Goal: Task Accomplishment & Management: Manage account settings

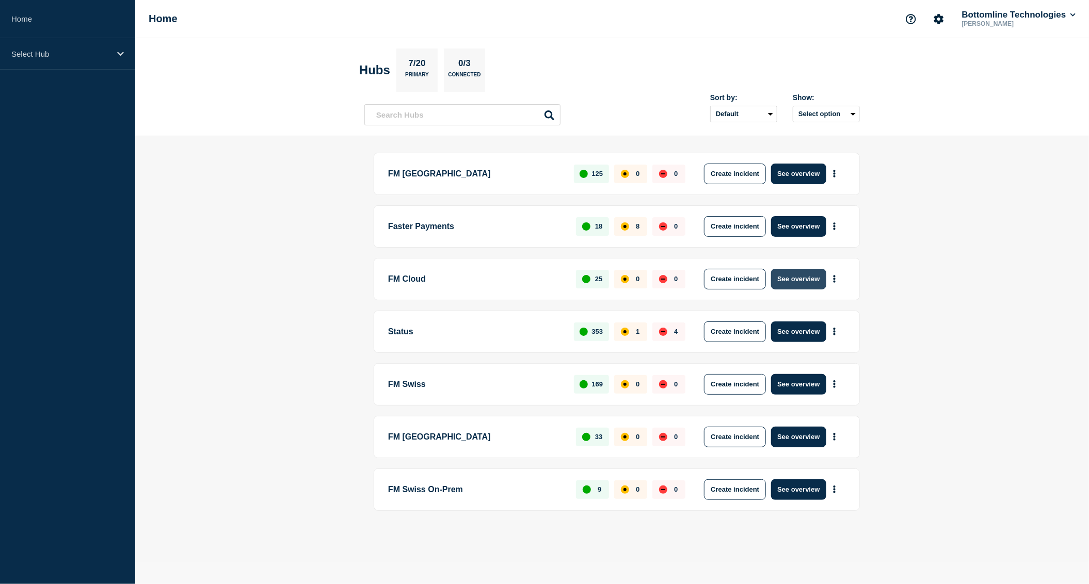
click at [794, 281] on button "See overview" at bounding box center [798, 279] width 55 height 21
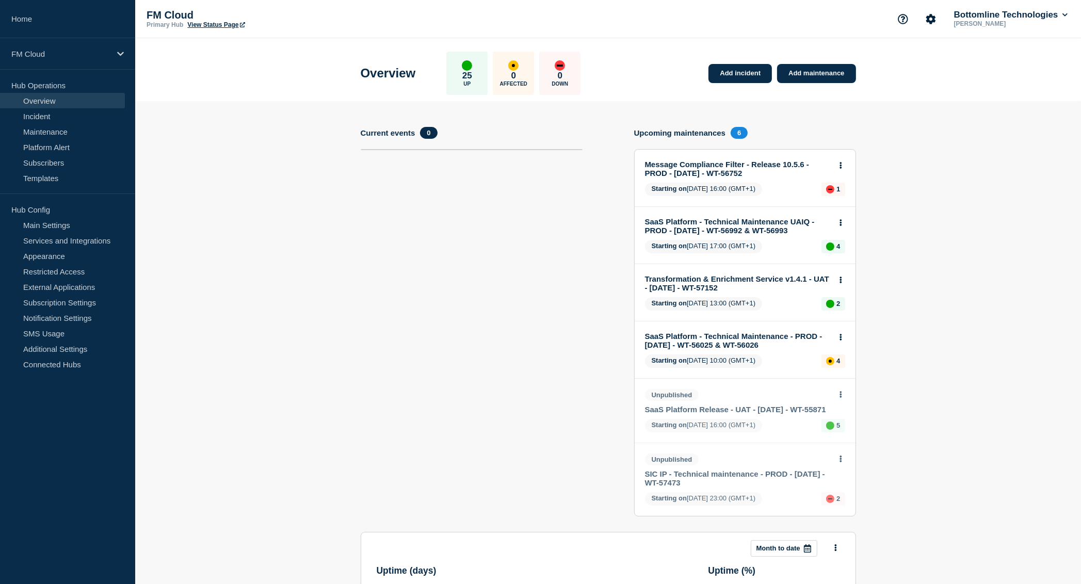
click at [716, 277] on link "Transformation & Enrichment Service v1.4.1 - UAT - [DATE] - WT-57152" at bounding box center [738, 283] width 186 height 18
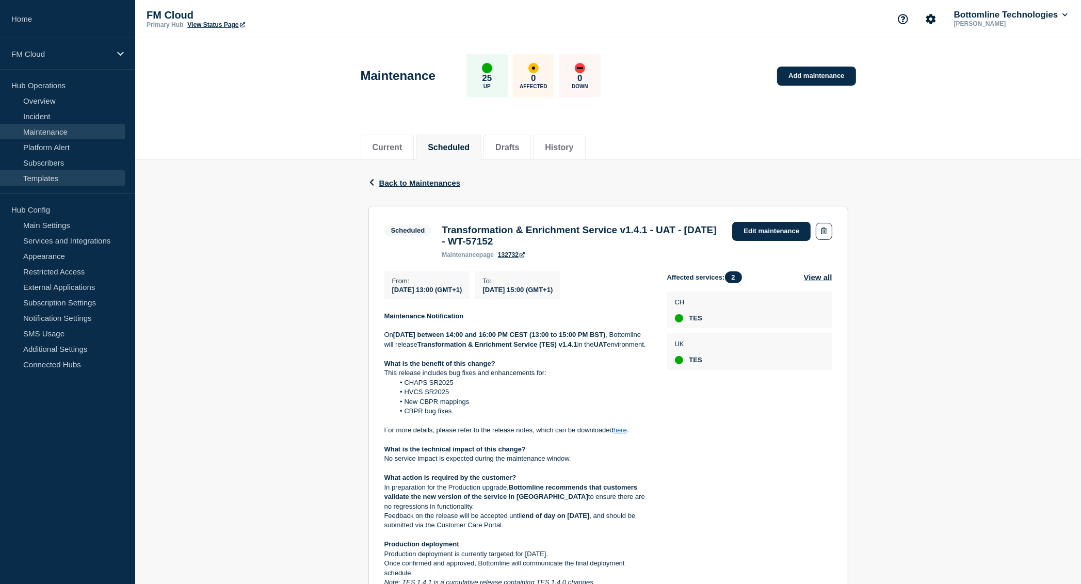
click at [53, 175] on link "Templates" at bounding box center [62, 177] width 125 height 15
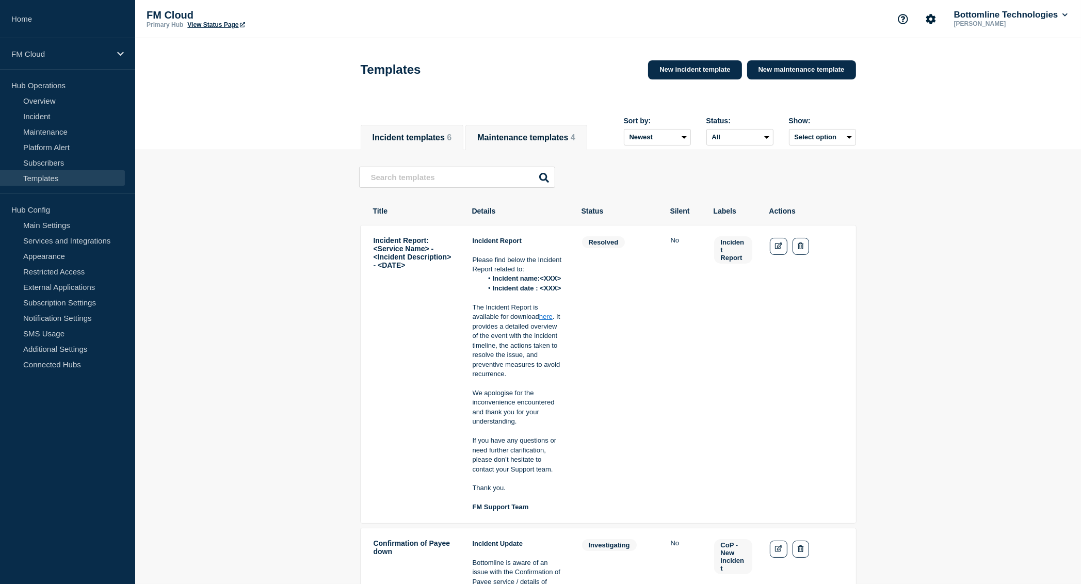
click at [527, 138] on button "Maintenance templates 4" at bounding box center [526, 137] width 98 height 9
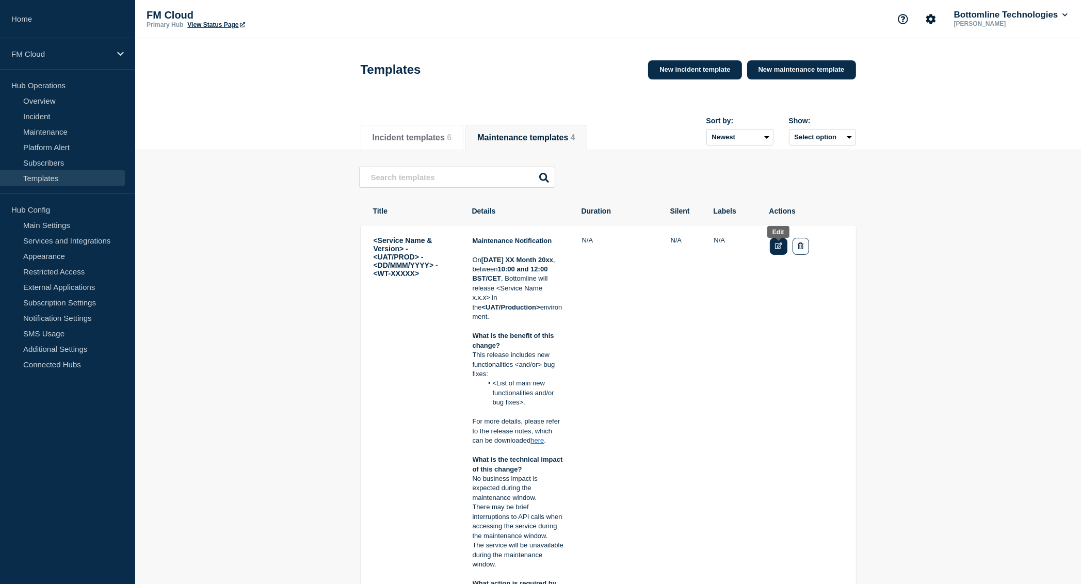
click at [775, 246] on icon "Edit" at bounding box center [779, 246] width 8 height 7
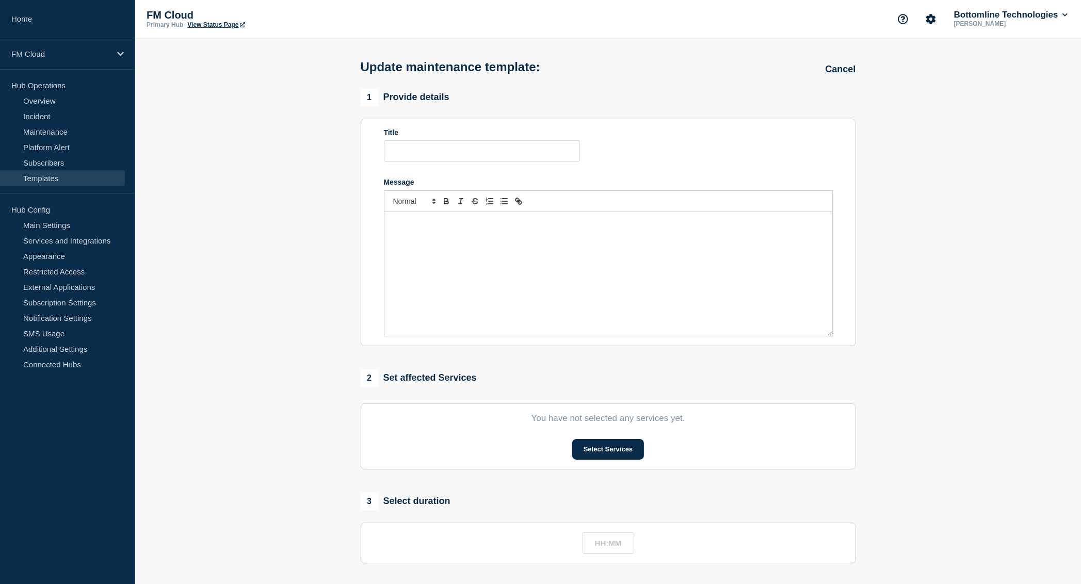
type input "<Service Name & Version> - <UAT/PROD> - <DD/MMM/YYYY> - <WT-XXXXX>"
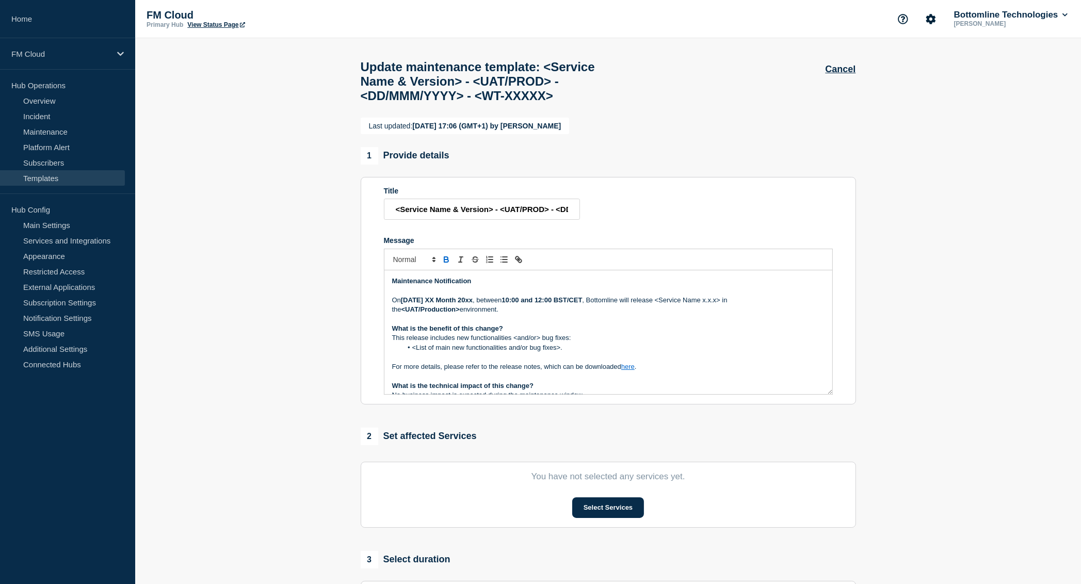
click at [526, 304] on strong "10:00 and 12:00 BST/CET" at bounding box center [542, 300] width 80 height 8
click at [514, 304] on strong "10:00 and 12:00 BST/CET" at bounding box center [542, 300] width 80 height 8
drag, startPoint x: 514, startPoint y: 329, endPoint x: 523, endPoint y: 331, distance: 9.5
click at [528, 315] on p "[DATE] XX Month 20xx , between 10:00 and 12:00 BST/CET , Bottomline will releas…" at bounding box center [608, 305] width 432 height 19
click at [511, 304] on strong "10:00 and 12:00 BST/CET" at bounding box center [542, 300] width 80 height 8
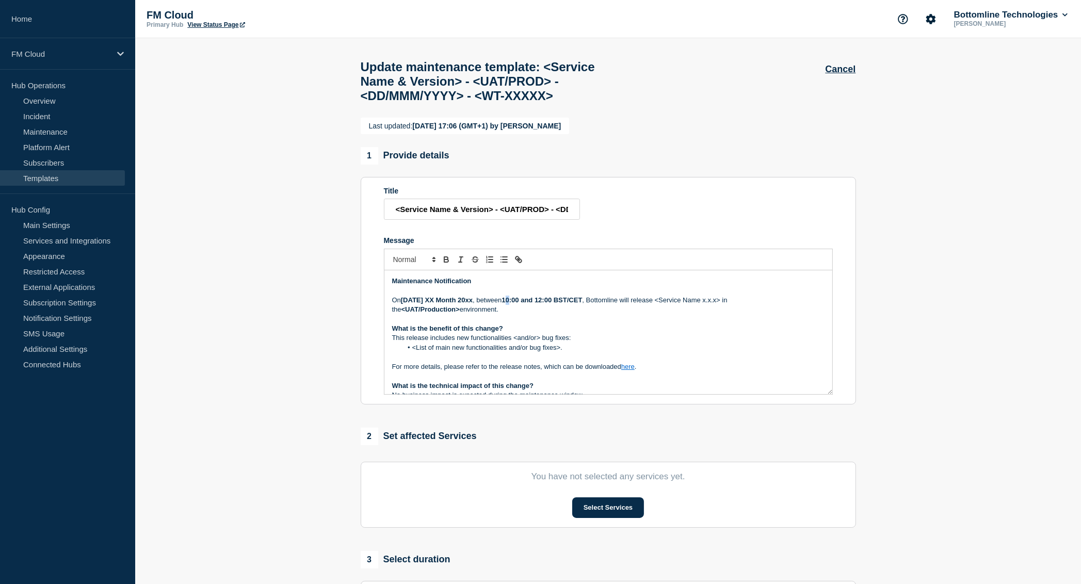
click at [515, 304] on strong "10:00 and 12:00 BST/CET" at bounding box center [542, 300] width 80 height 8
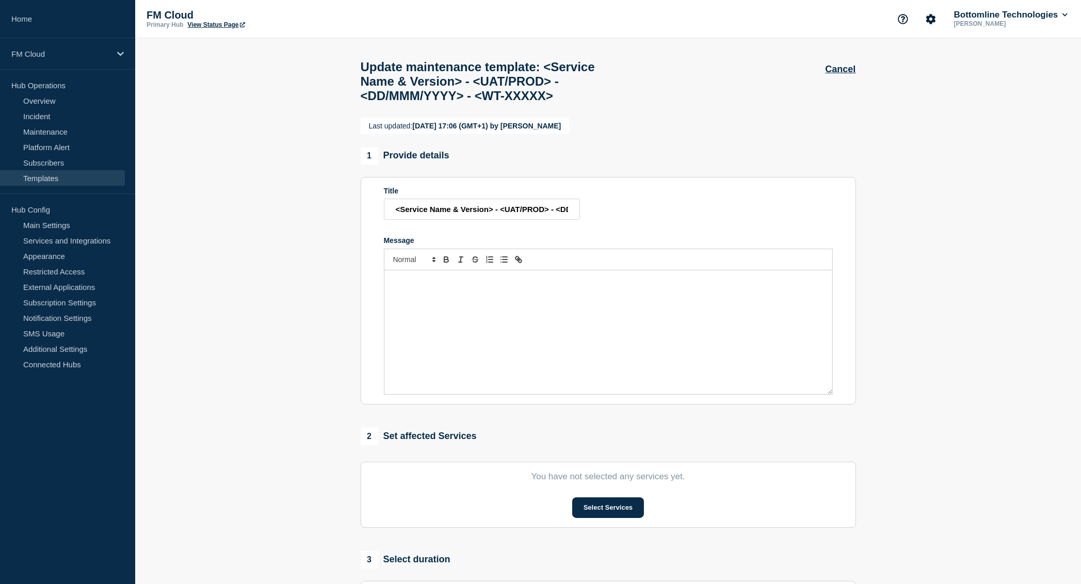
click at [843, 61] on div "Cancel" at bounding box center [840, 63] width 30 height 23
click at [842, 68] on button "Cancel" at bounding box center [840, 69] width 30 height 11
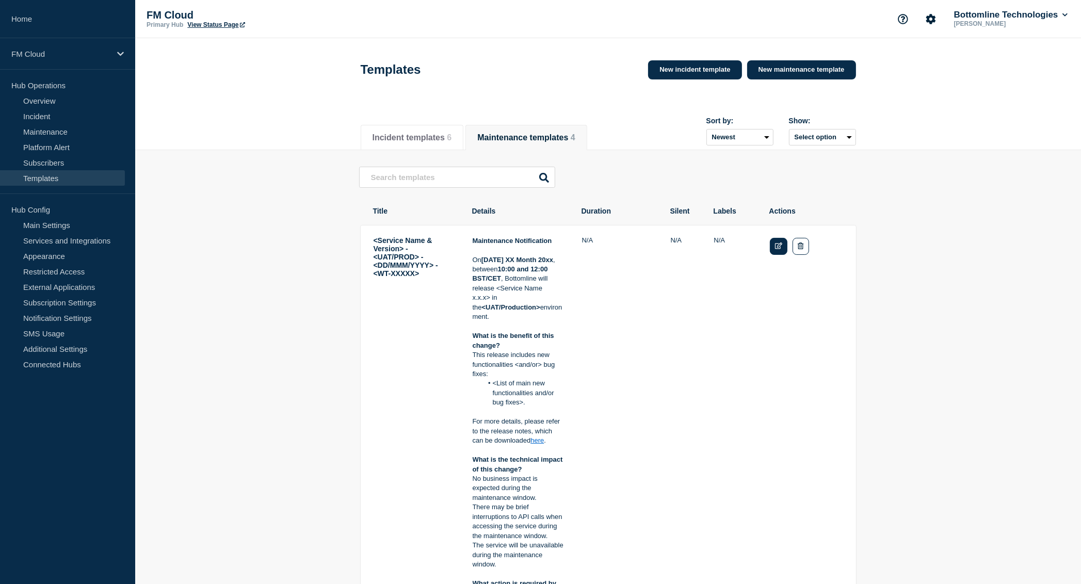
click at [777, 253] on link "Edit" at bounding box center [779, 246] width 18 height 17
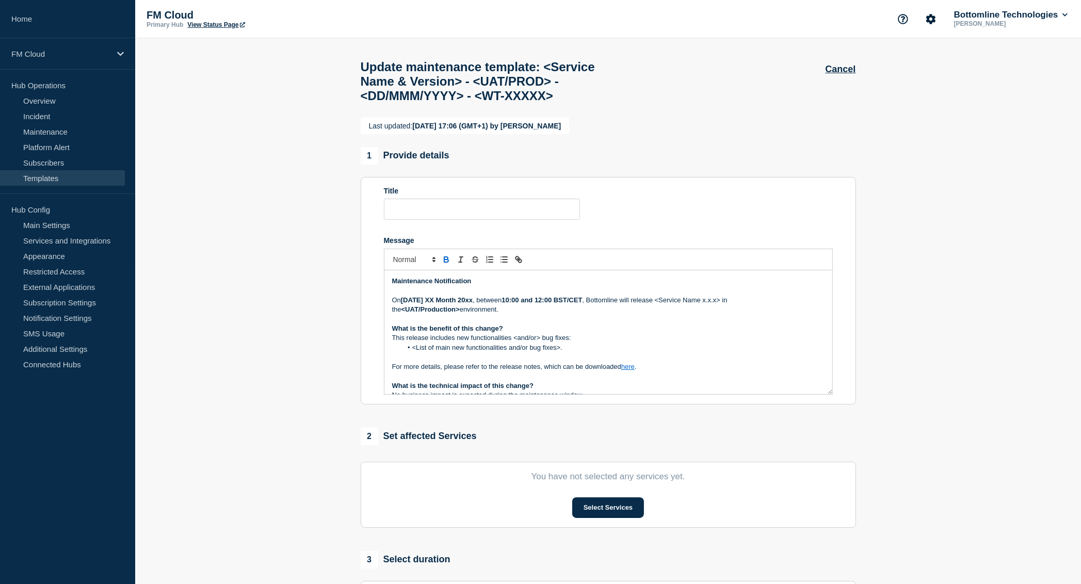
type input "<Service Name & Version> - <UAT/PROD> - <DD/MMM/YYYY> - <WT-XXXXX>"
click at [513, 304] on strong "10:00 and 12:00 BST/CET" at bounding box center [542, 300] width 80 height 8
copy strong "08:00 and 09:00"
click at [968, 497] on section "Last updated: [DATE] 17:06 (GMT+1) by [PERSON_NAME] 1 Provide details Title <Se…" at bounding box center [608, 476] width 946 height 717
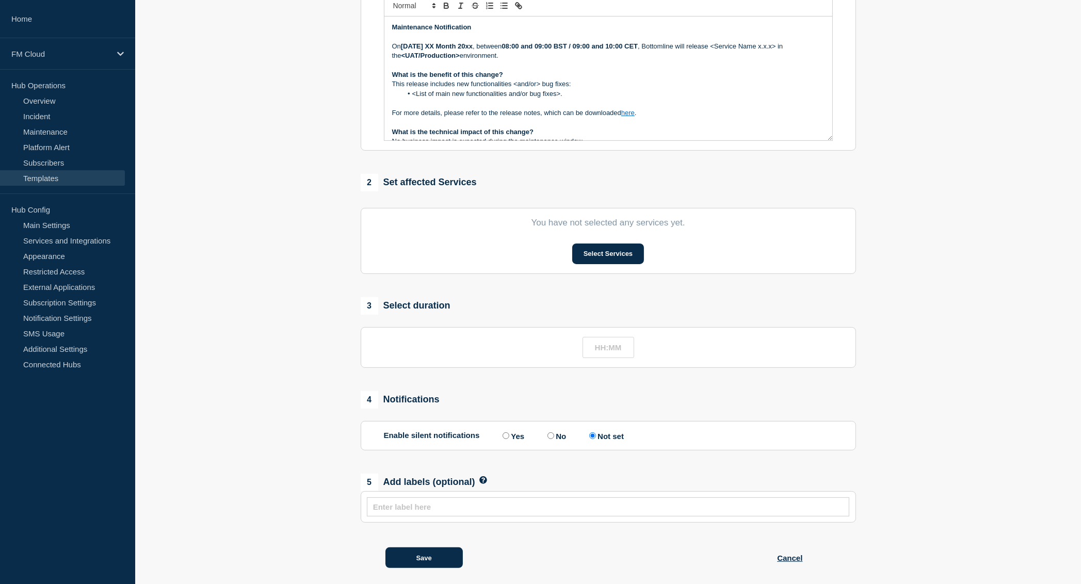
scroll to position [292, 0]
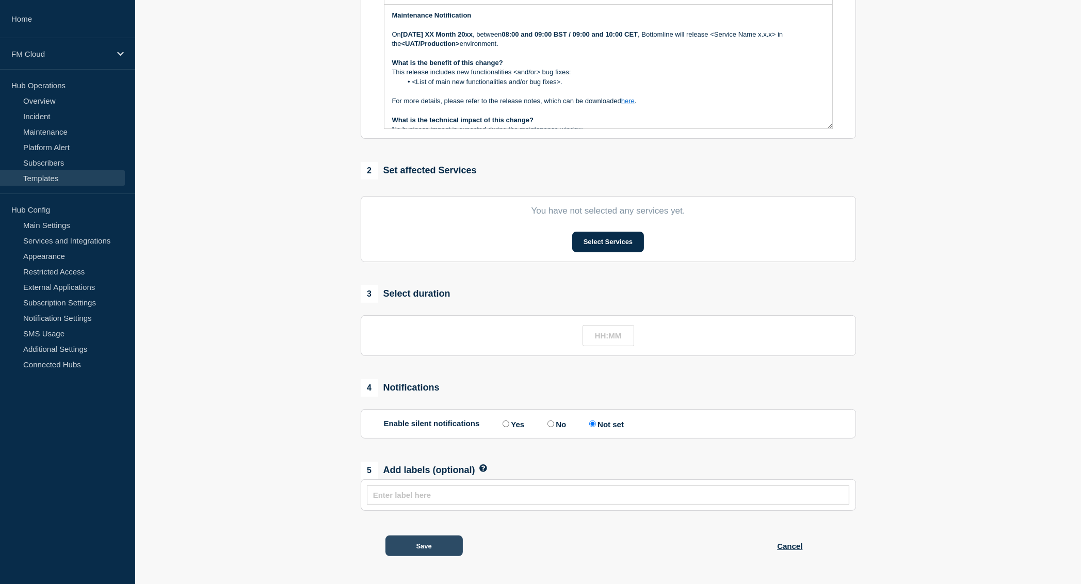
click at [443, 546] on button "Save" at bounding box center [423, 546] width 77 height 21
